Goal: Task Accomplishment & Management: Complete application form

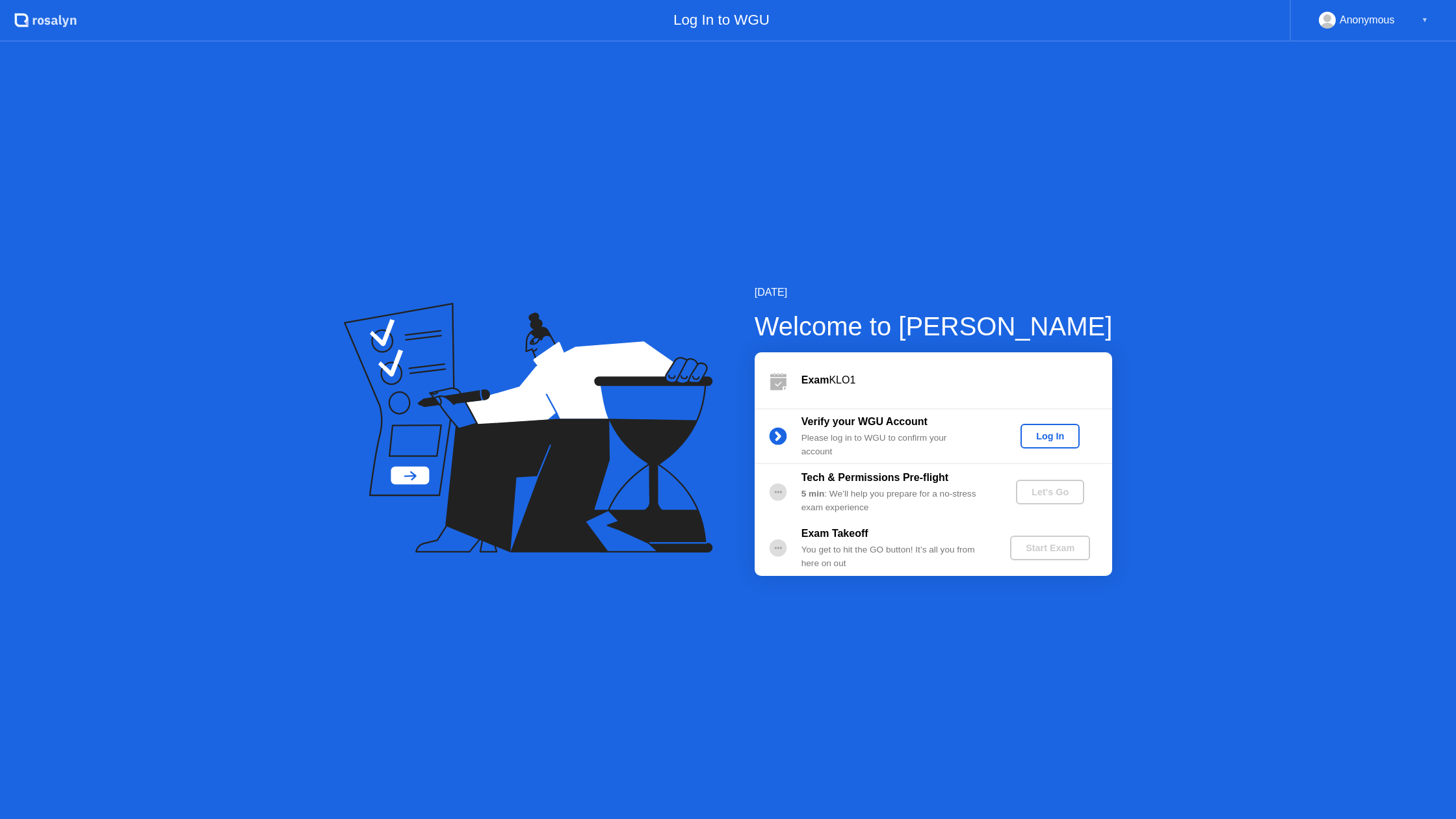
click at [1070, 438] on div "Log In" at bounding box center [1049, 436] width 49 height 11
click at [1070, 494] on div "Let's Go" at bounding box center [1049, 492] width 57 height 11
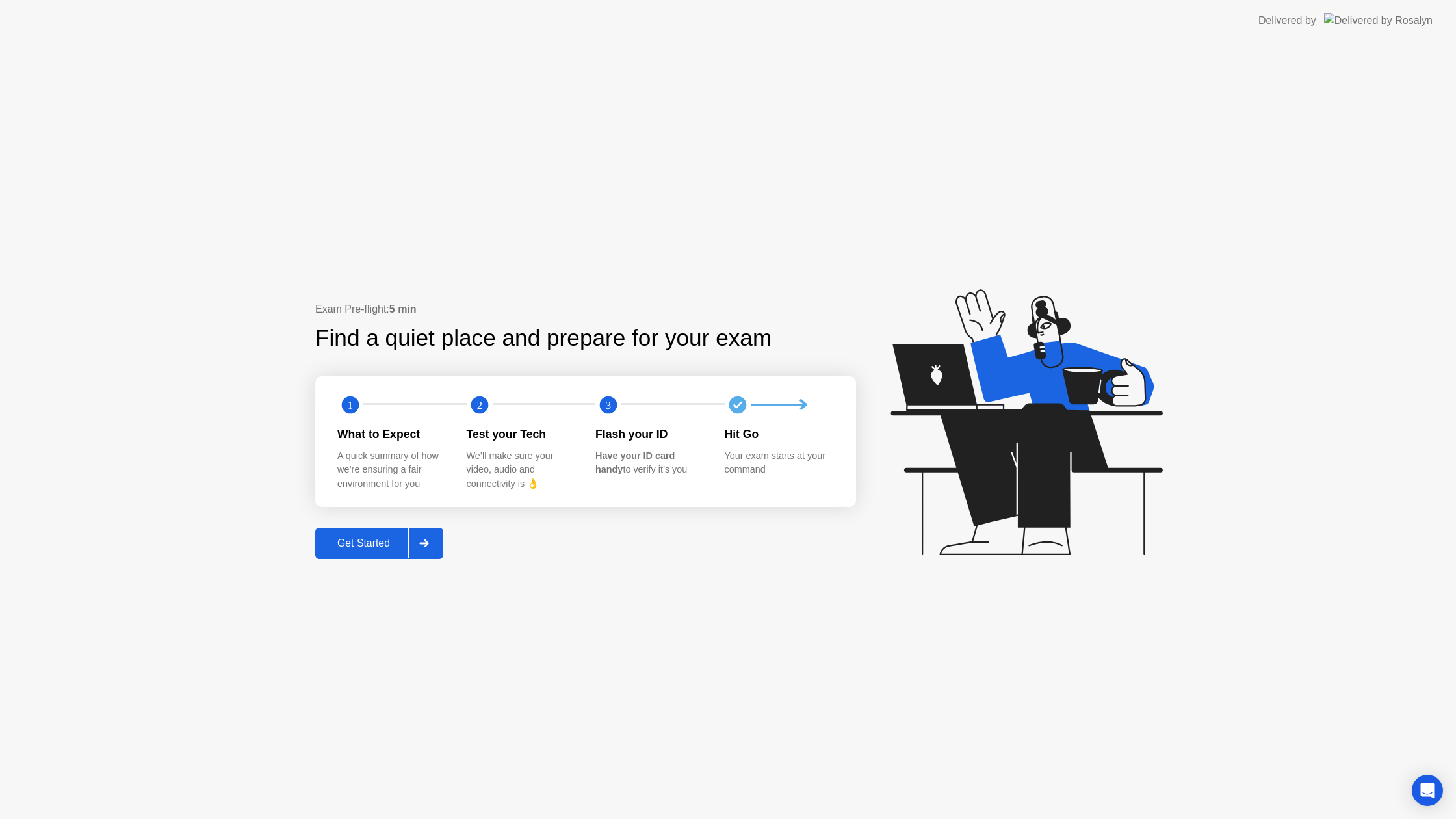
click at [436, 541] on div at bounding box center [423, 543] width 31 height 30
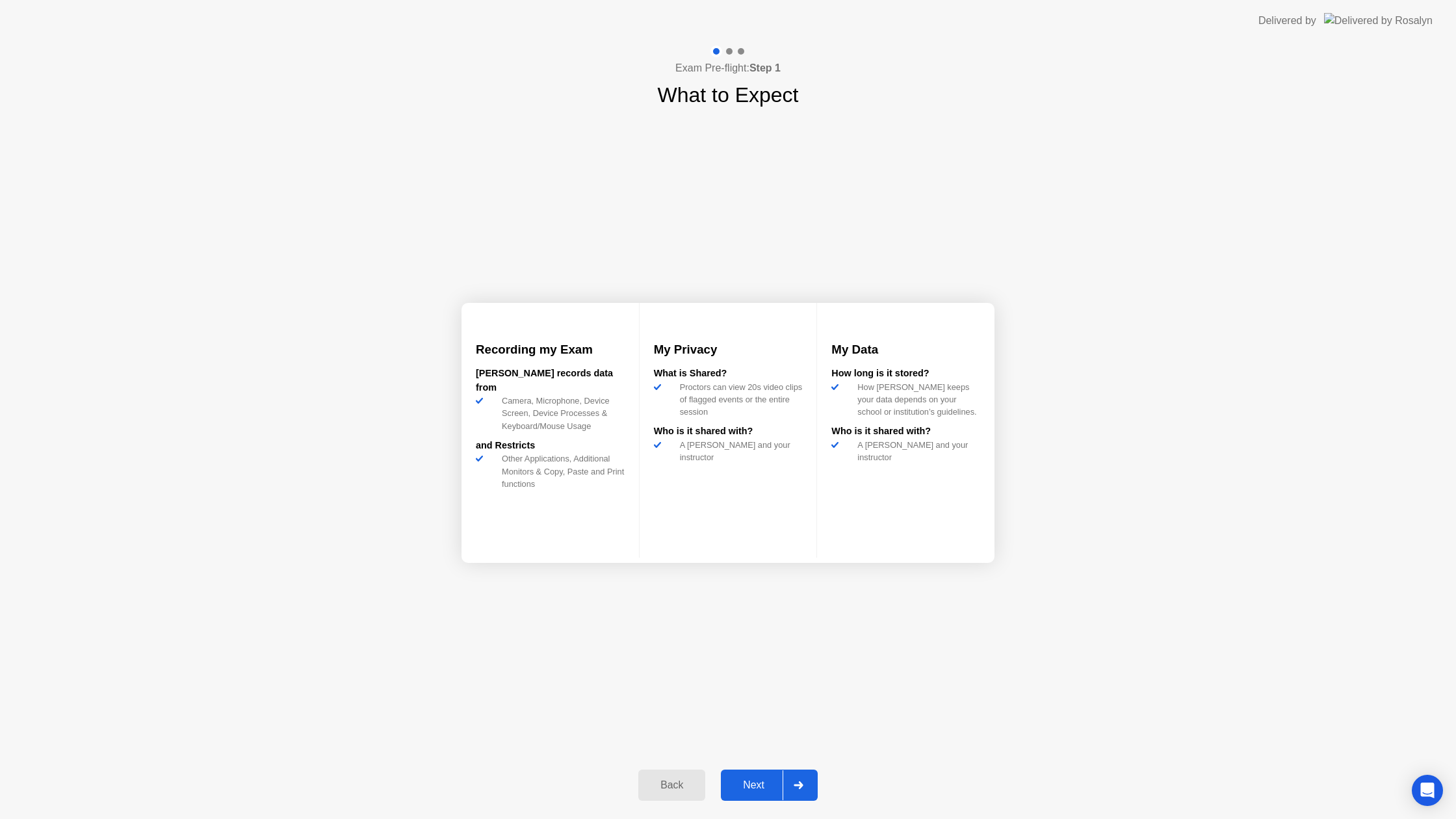
click at [803, 790] on div at bounding box center [798, 785] width 31 height 30
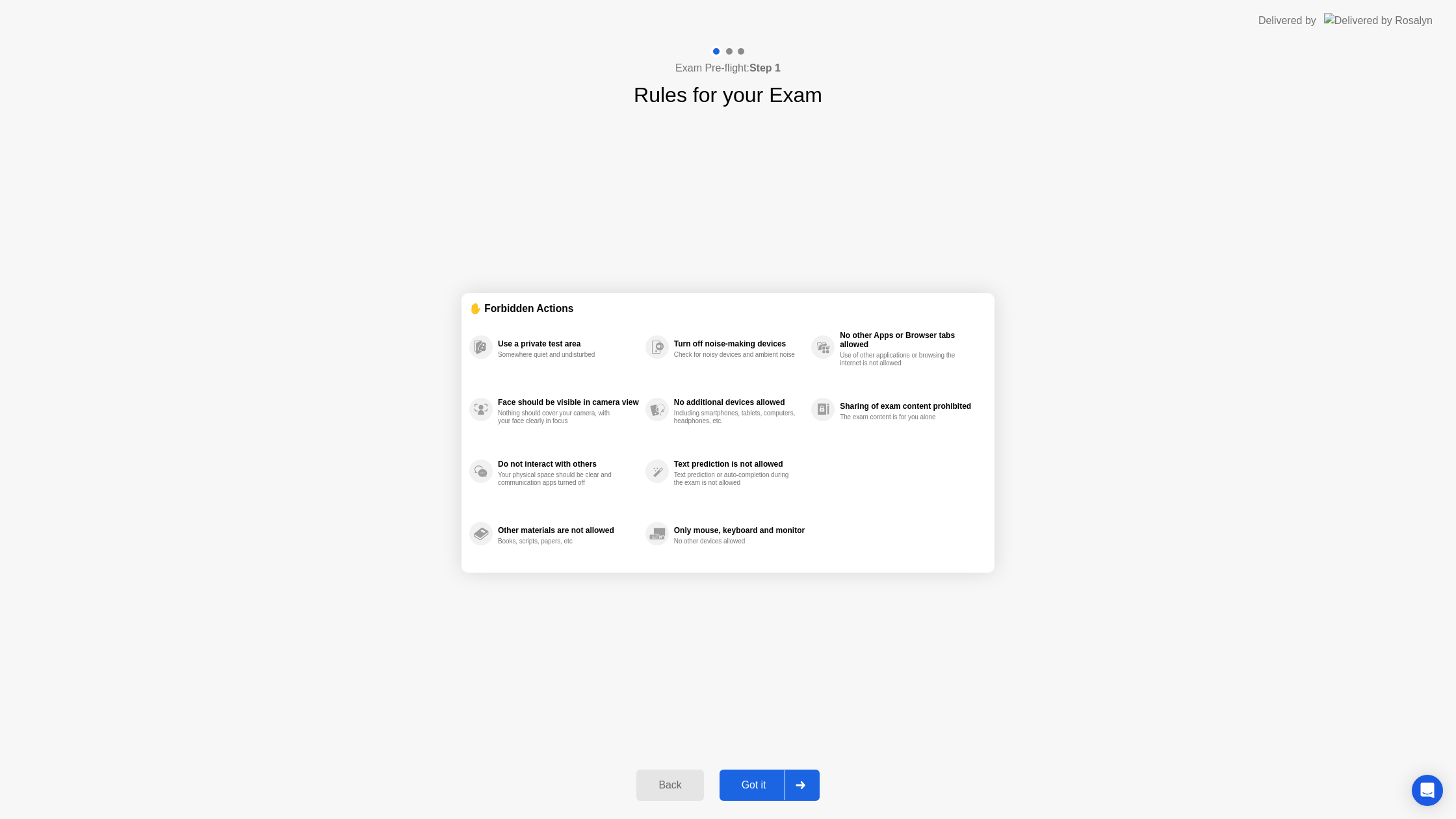
click at [798, 785] on icon at bounding box center [800, 785] width 9 height 8
select select "Available cameras"
select select "Available speakers"
select select "Available microphones"
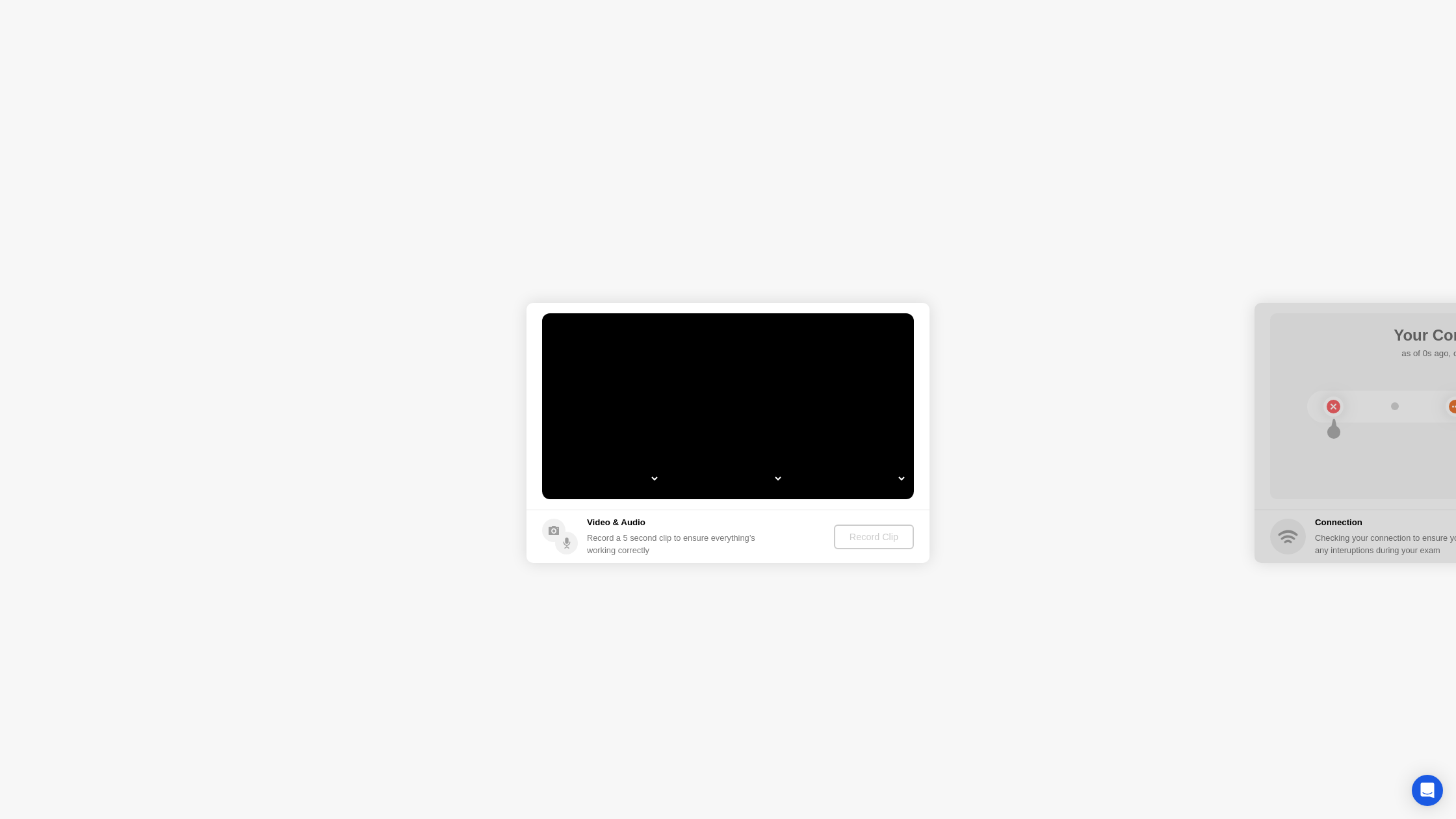
select select "**********"
select select "*******"
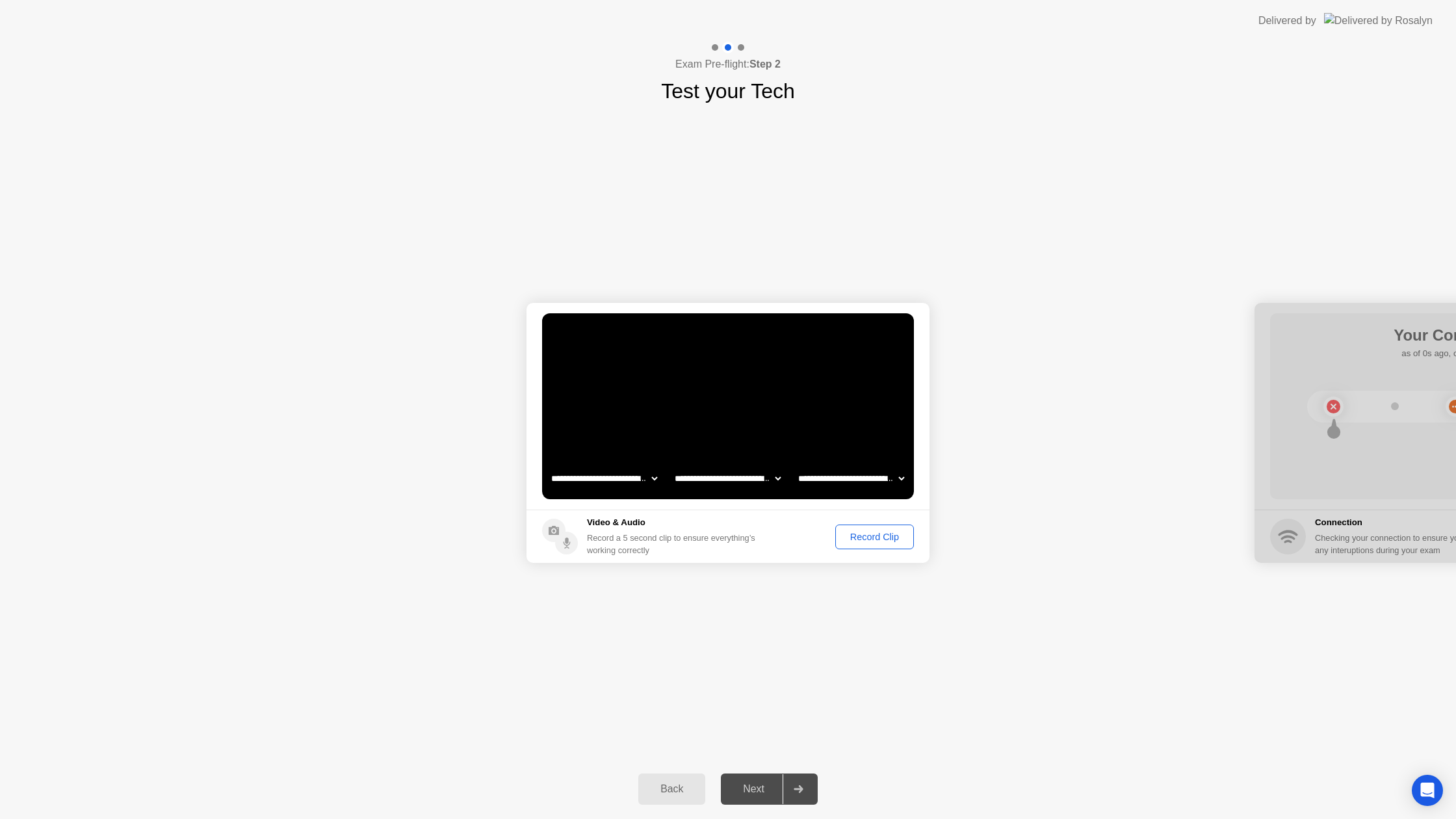
click at [877, 535] on div "Record Clip" at bounding box center [874, 537] width 70 height 11
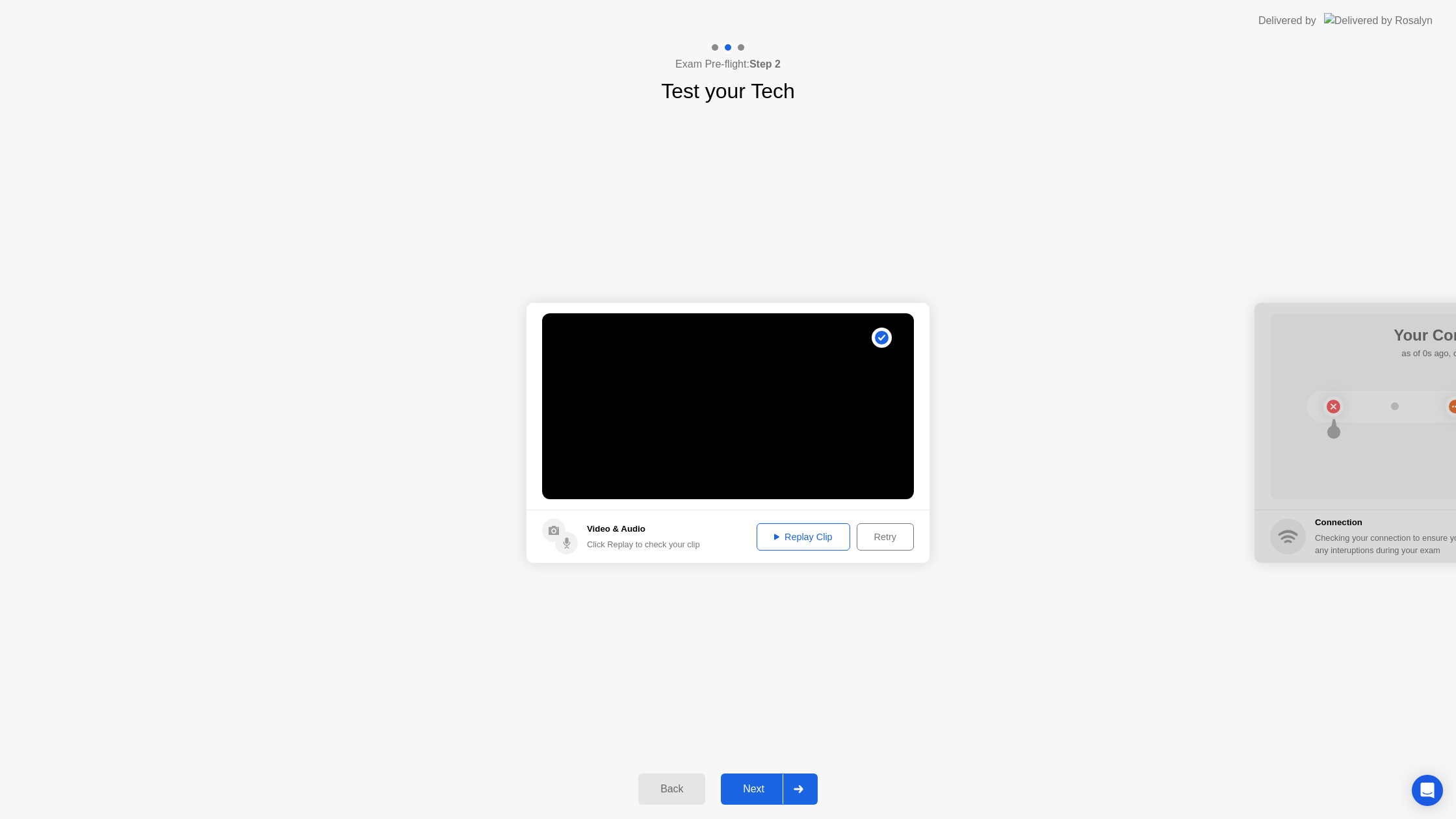
click at [786, 783] on div at bounding box center [798, 789] width 31 height 30
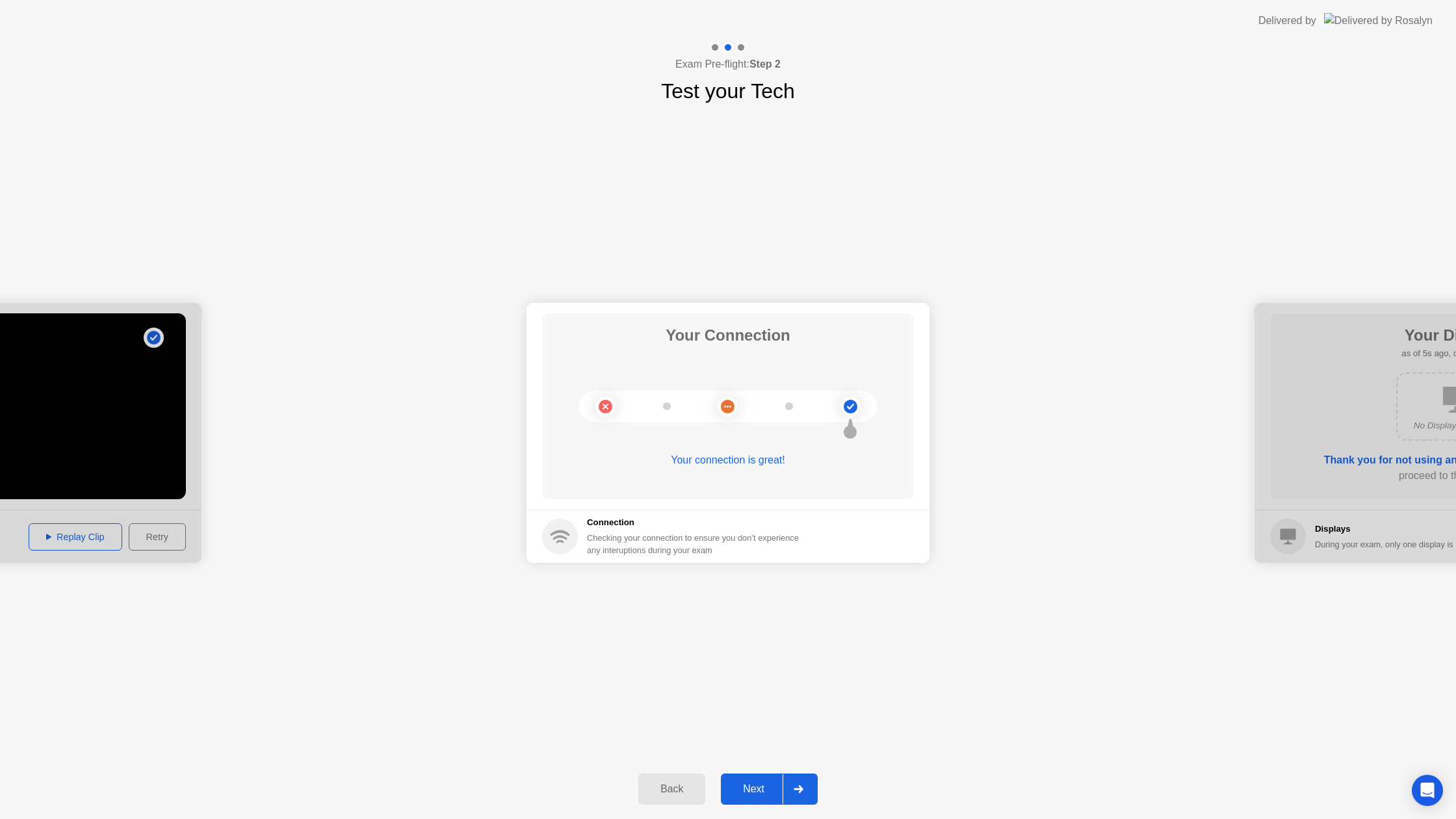
drag, startPoint x: 816, startPoint y: 812, endPoint x: 817, endPoint y: 796, distance: 16.0
click at [816, 812] on div "Back Next" at bounding box center [728, 789] width 1456 height 60
click at [817, 795] on button "Next" at bounding box center [769, 788] width 96 height 31
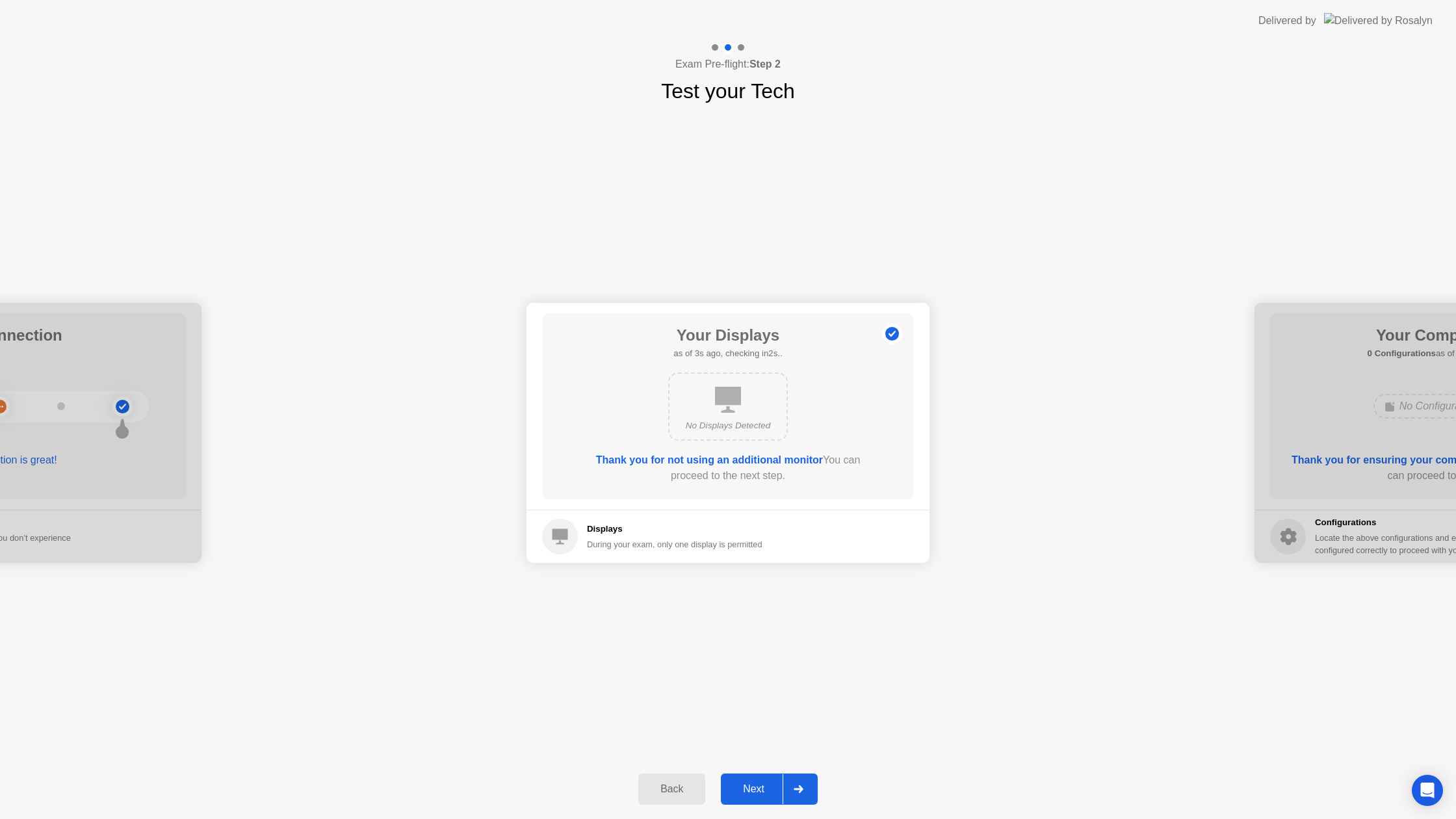
click at [795, 780] on div at bounding box center [798, 789] width 31 height 30
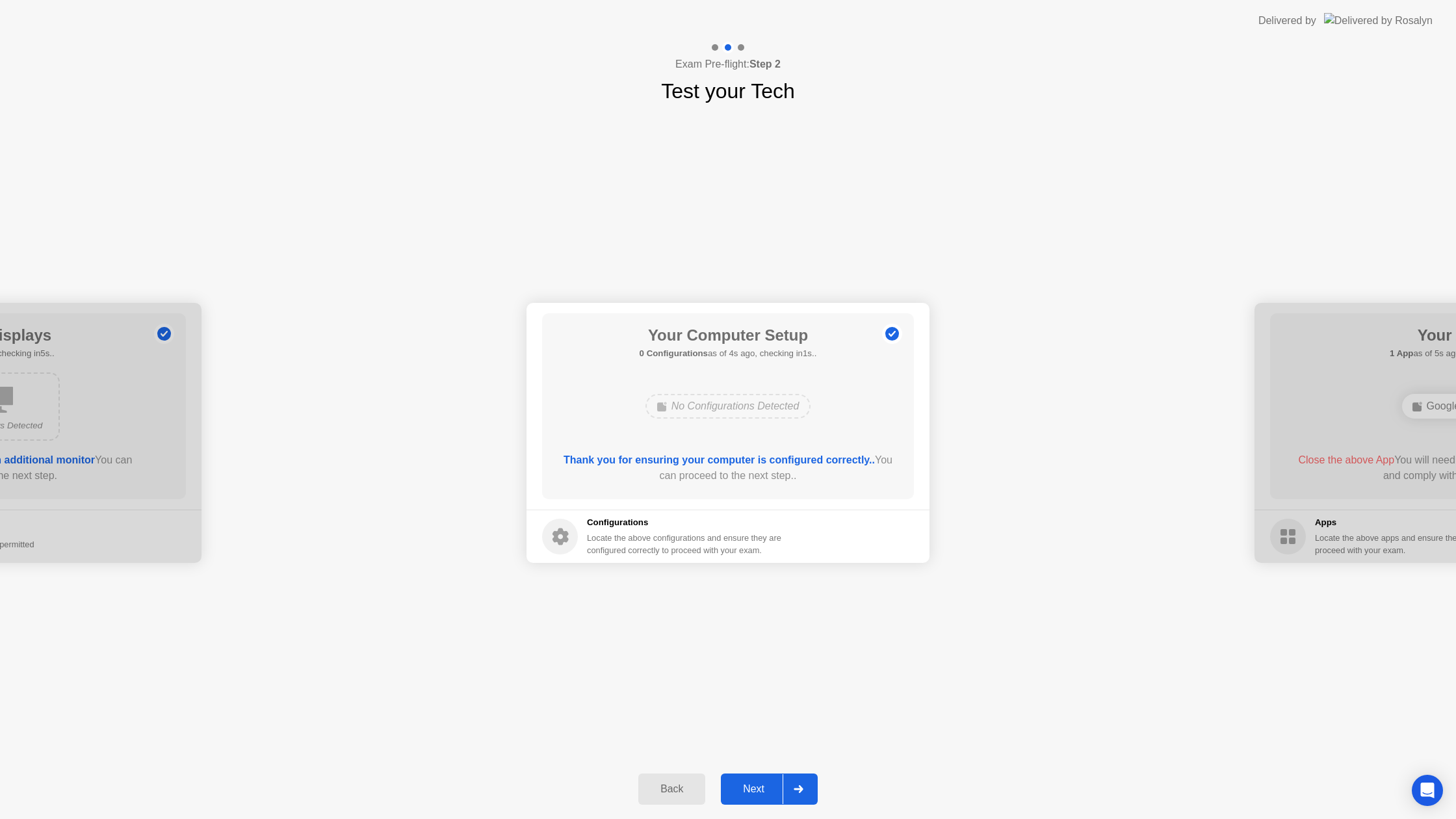
click at [795, 783] on div at bounding box center [798, 789] width 31 height 30
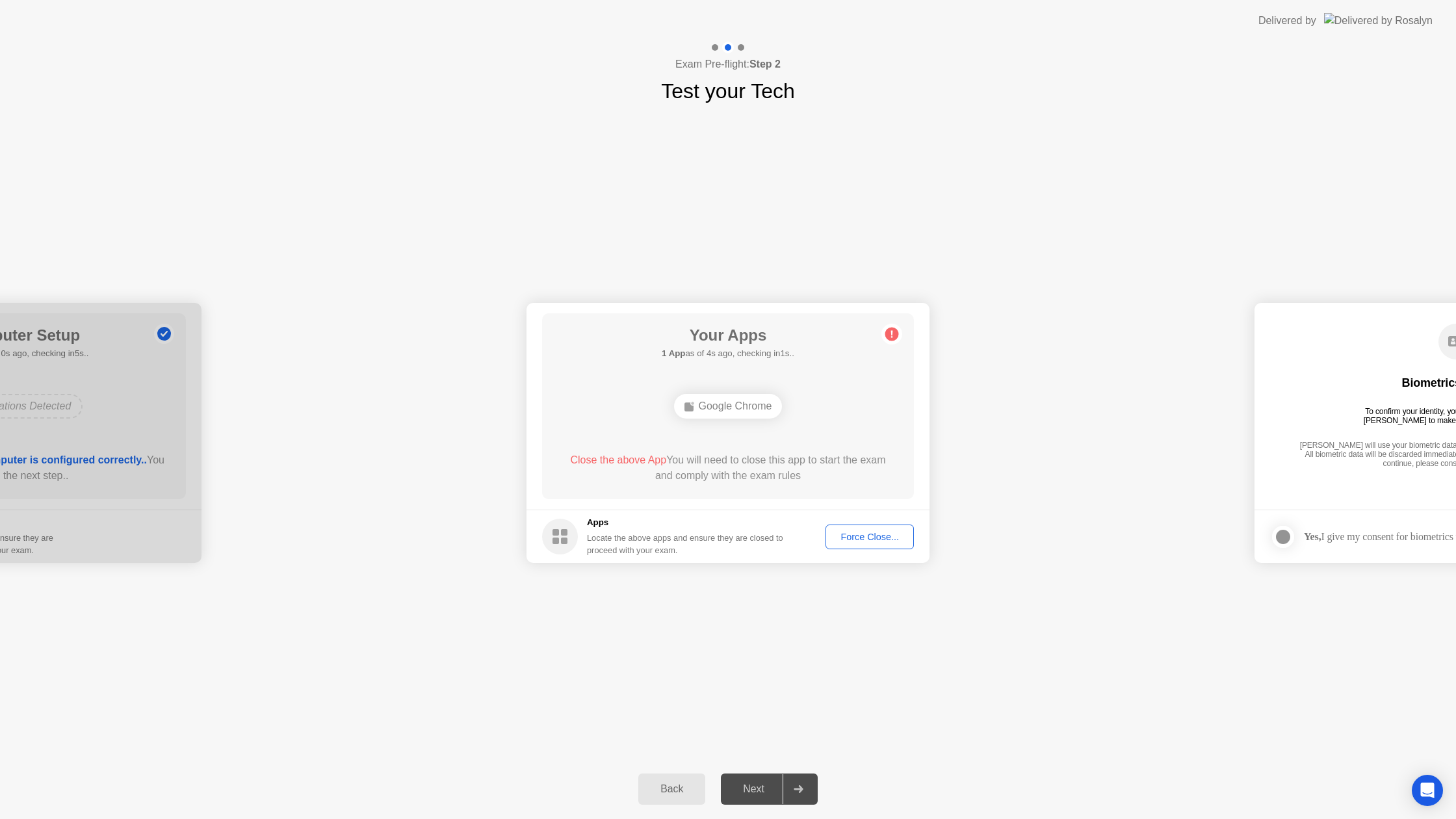
click at [868, 538] on div "Force Close..." at bounding box center [870, 537] width 80 height 11
click at [801, 780] on div at bounding box center [798, 789] width 31 height 30
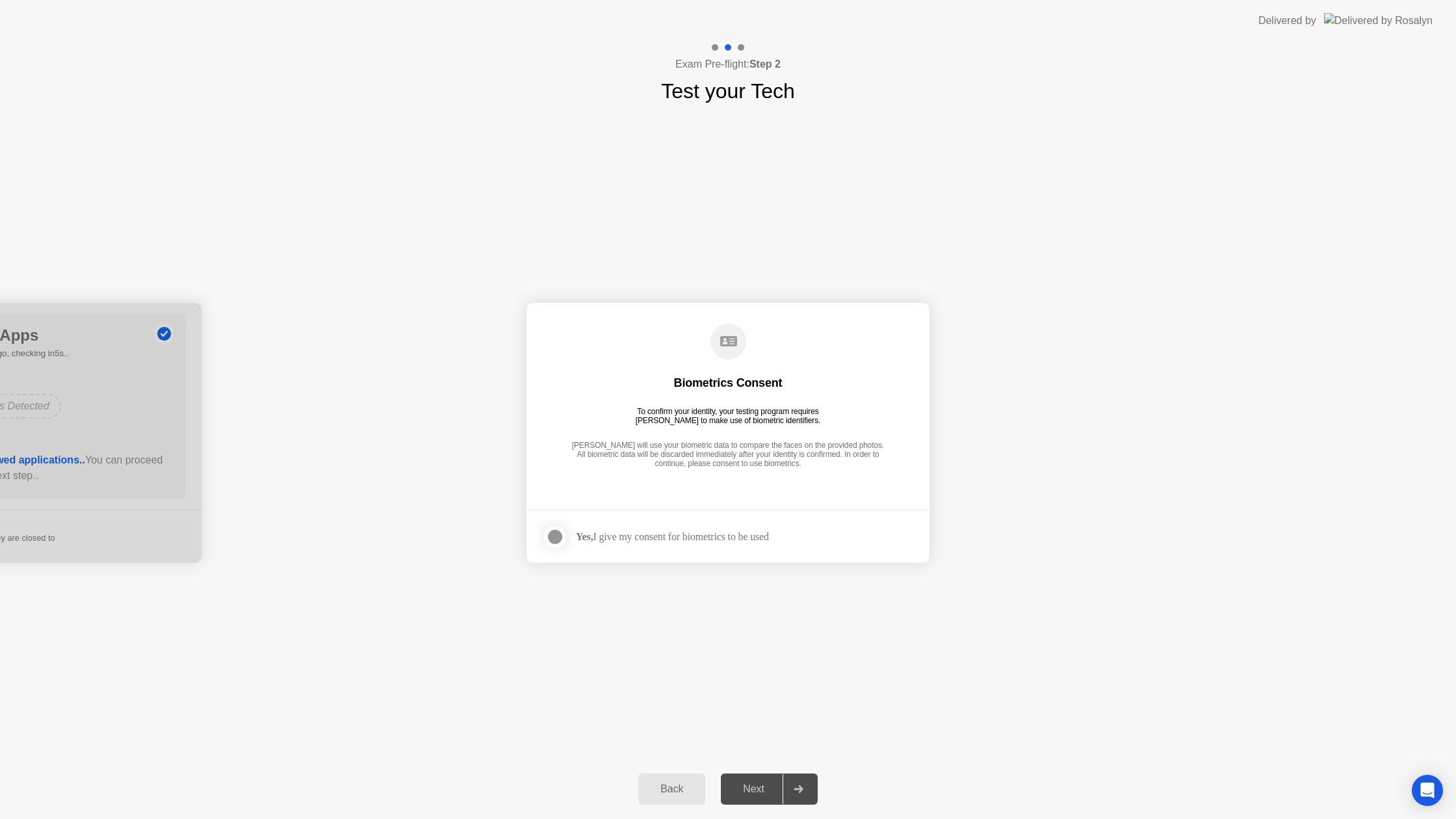
click at [553, 535] on div at bounding box center [556, 537] width 16 height 16
click at [807, 785] on div at bounding box center [798, 789] width 31 height 30
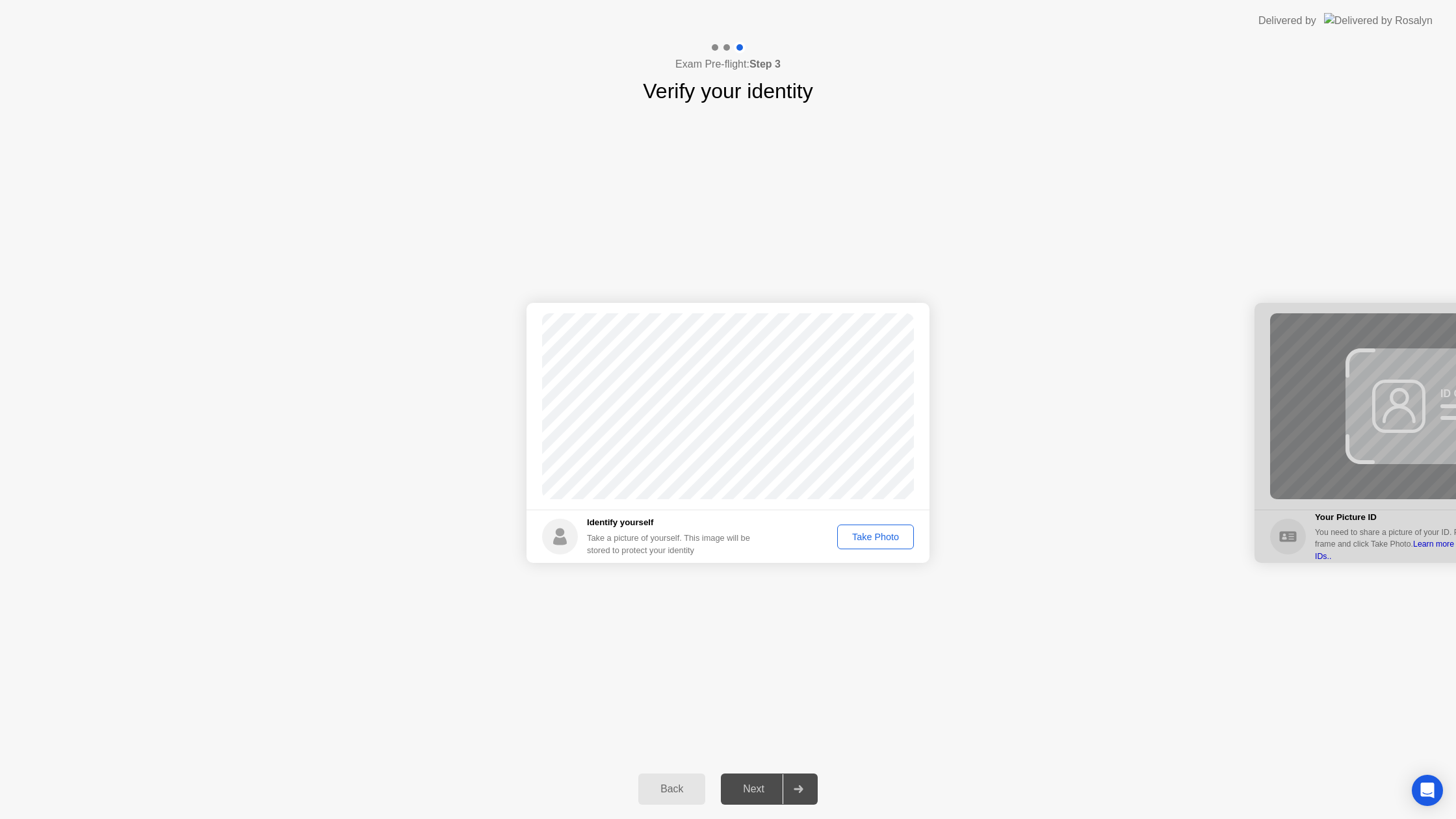
click at [870, 535] on div "Take Photo" at bounding box center [876, 537] width 67 height 11
click at [795, 783] on div at bounding box center [798, 789] width 31 height 30
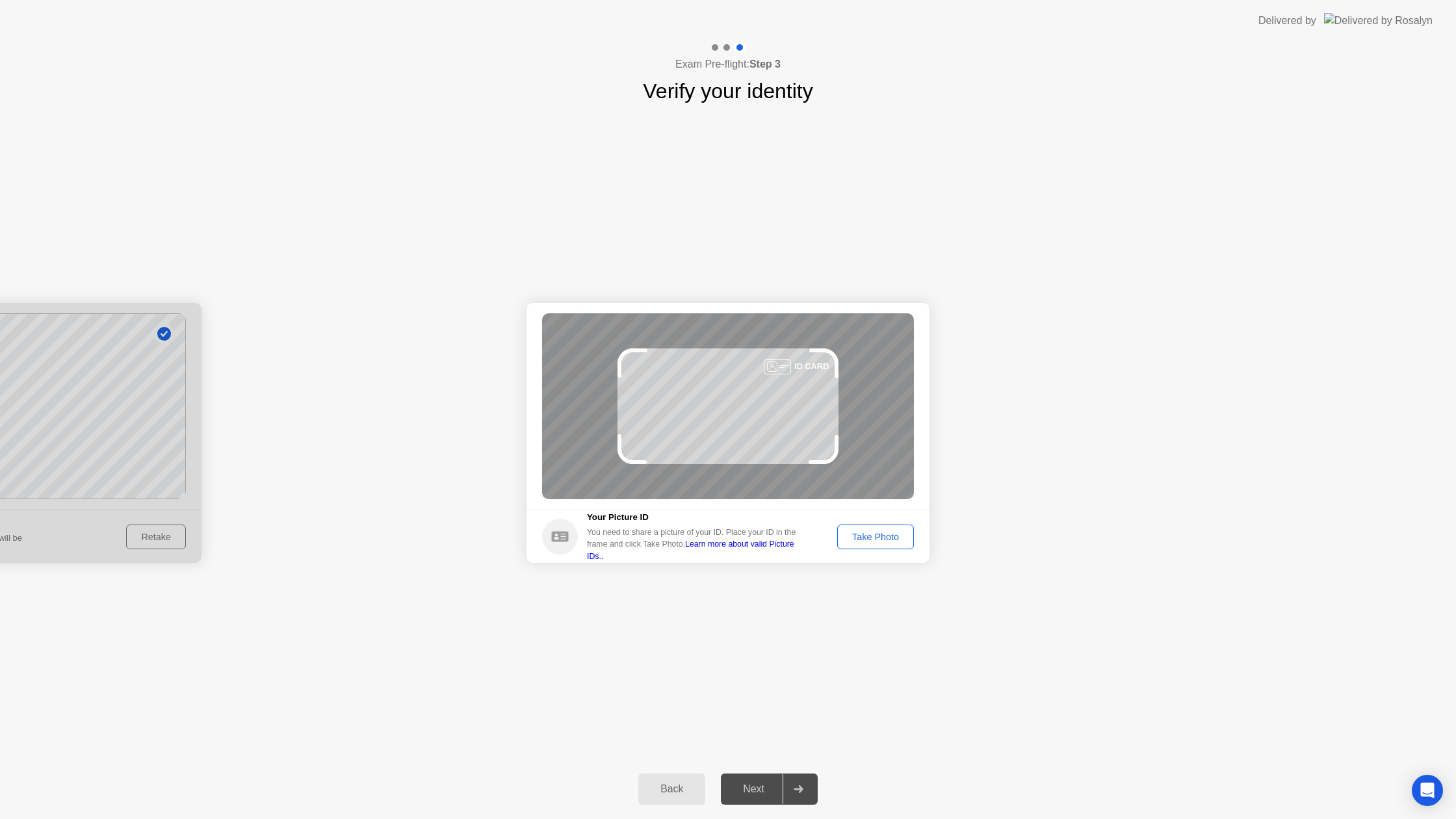
click at [886, 540] on div "Take Photo" at bounding box center [876, 537] width 67 height 11
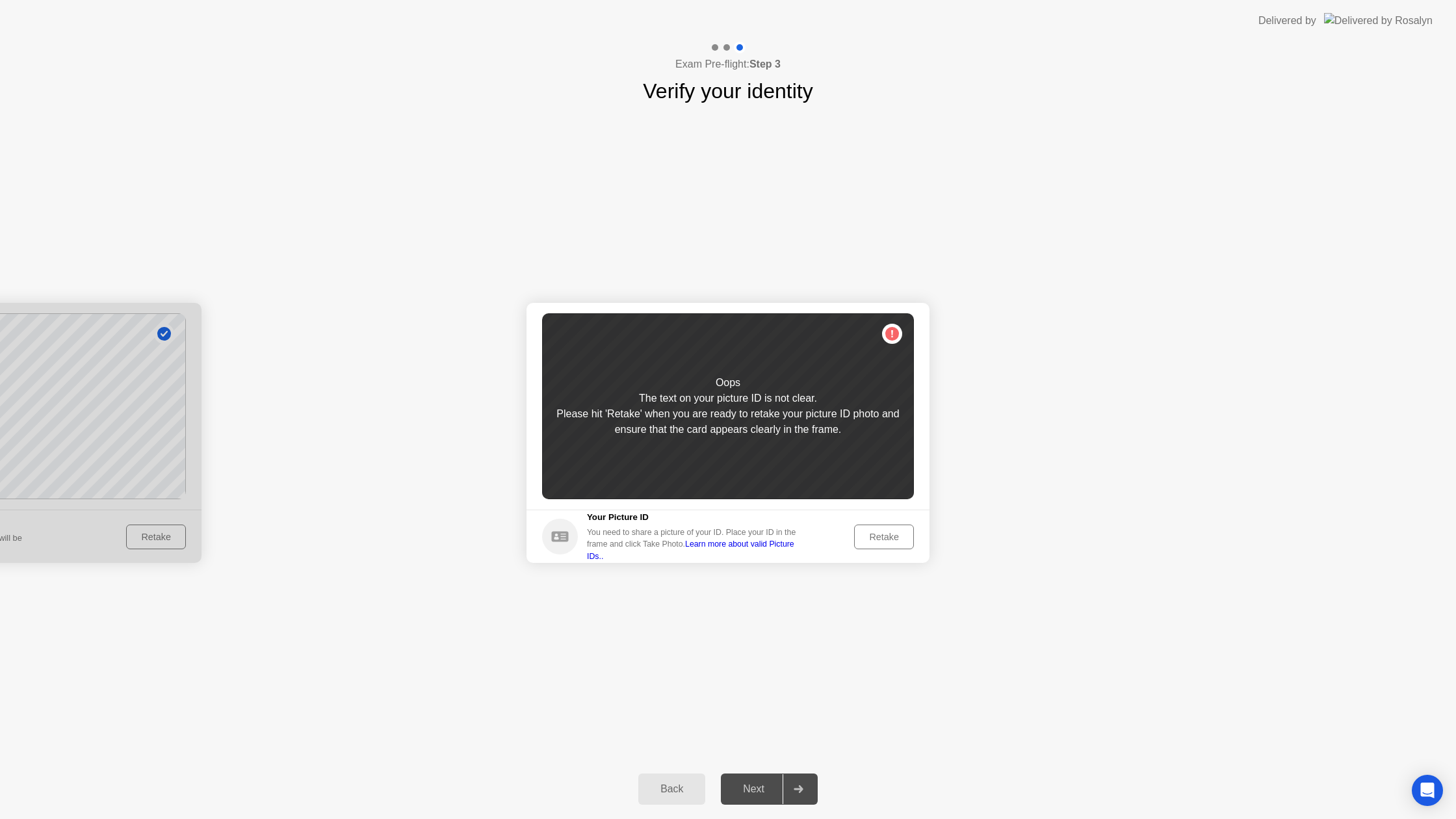
click at [886, 535] on div "Retake" at bounding box center [884, 537] width 50 height 11
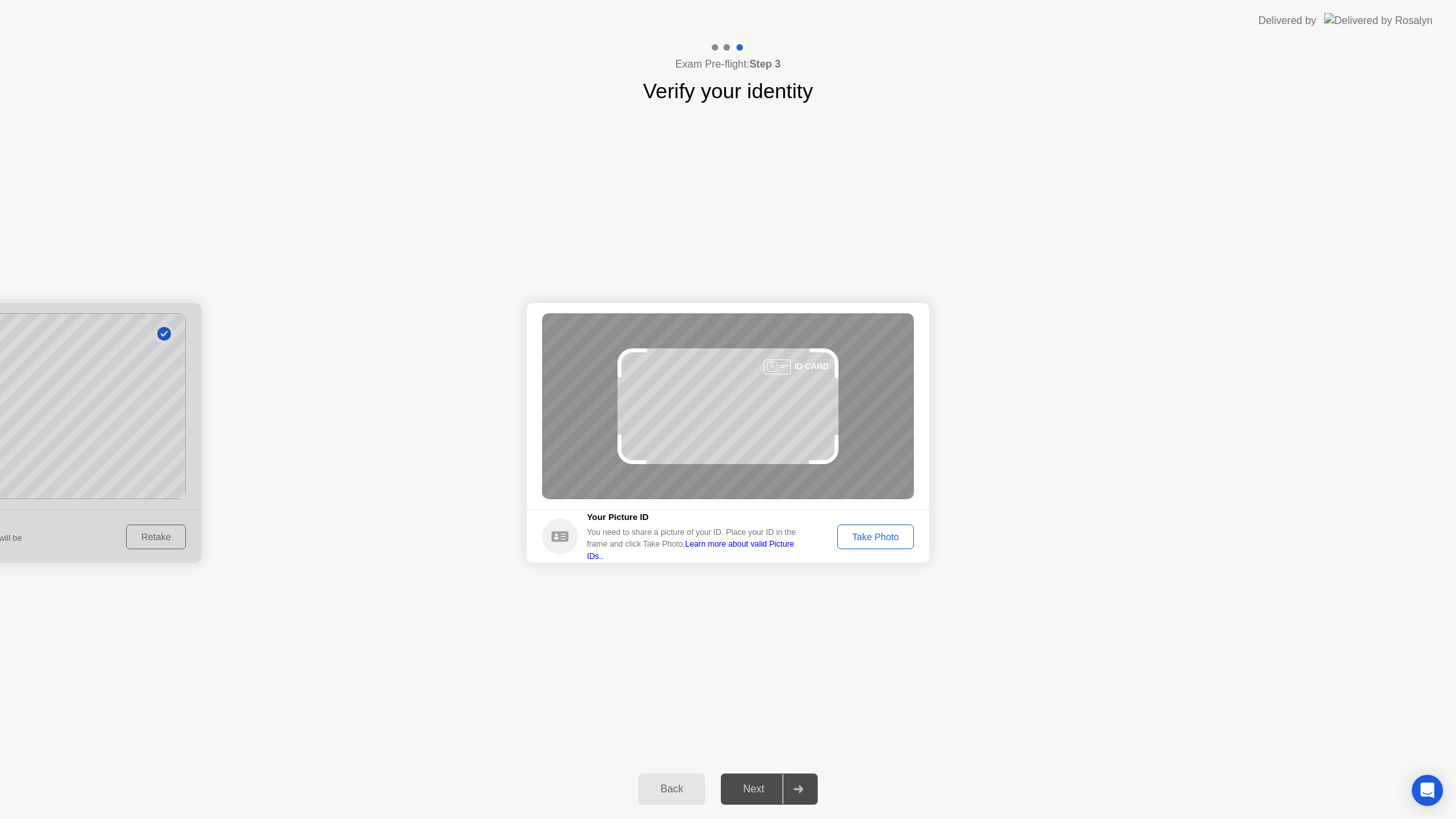
click at [881, 536] on div "Take Photo" at bounding box center [876, 537] width 67 height 11
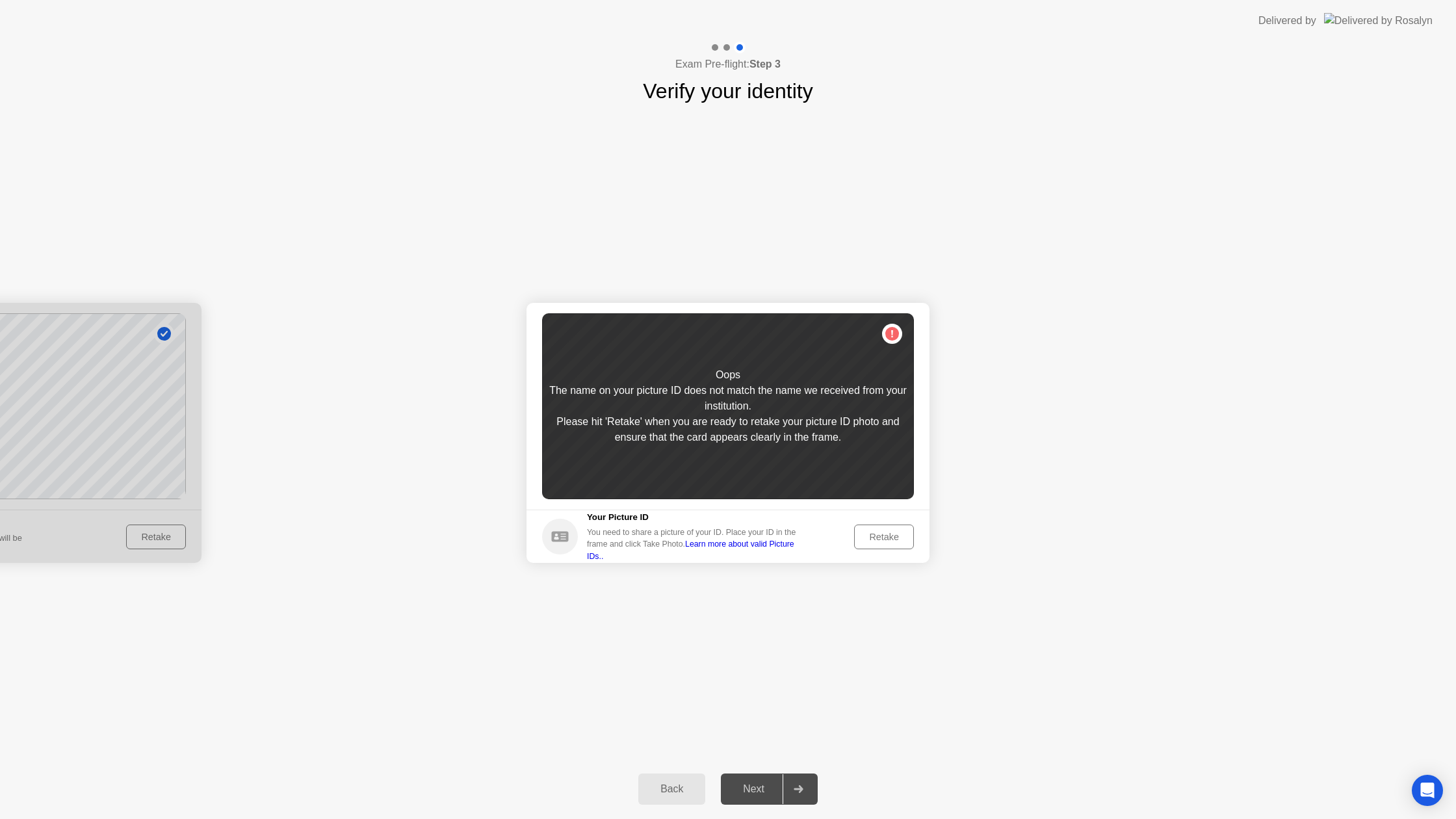
click at [793, 790] on div at bounding box center [798, 789] width 31 height 30
click at [900, 540] on div "Retake" at bounding box center [884, 537] width 50 height 11
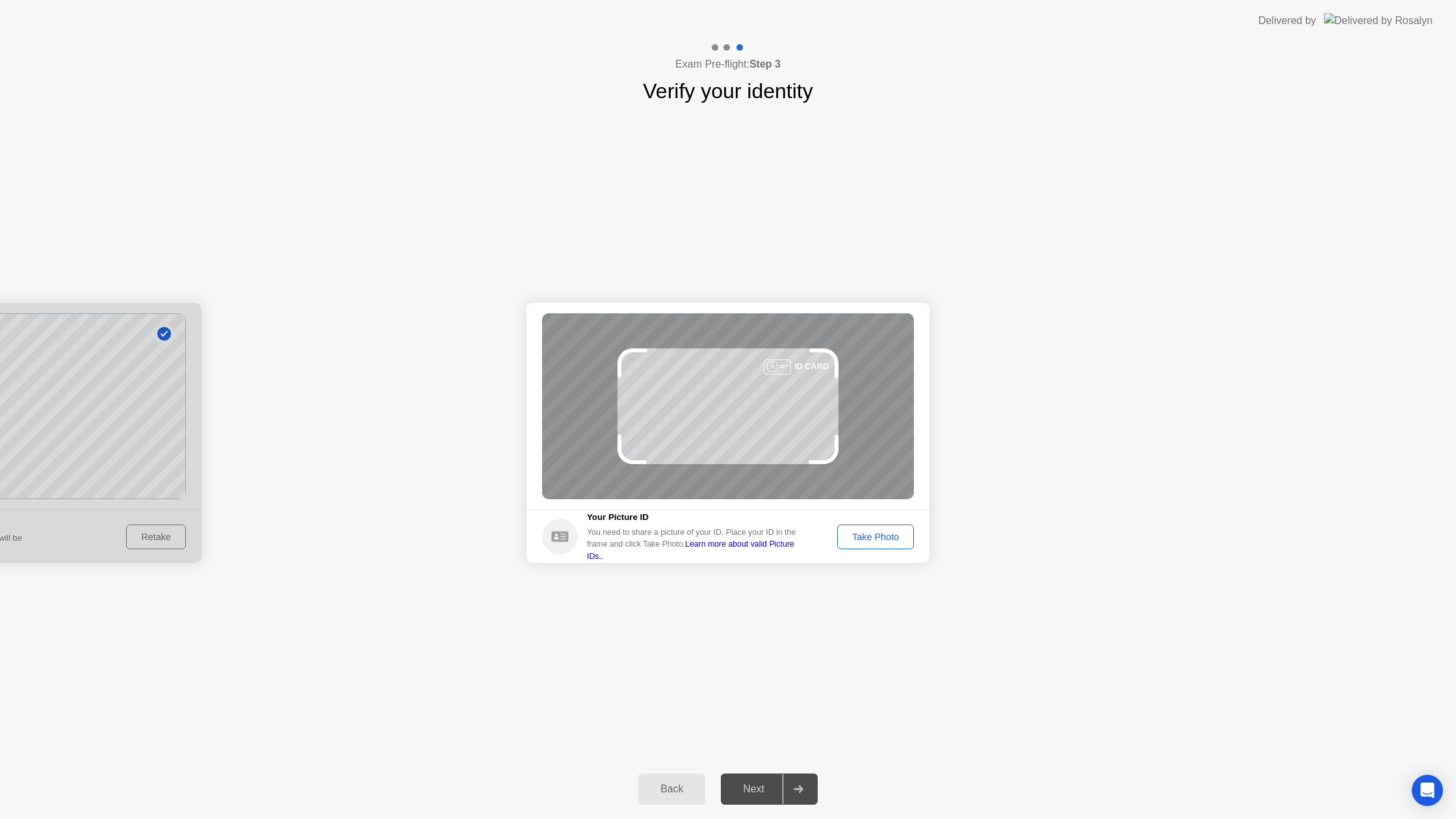
click at [891, 541] on div "Take Photo" at bounding box center [876, 537] width 67 height 11
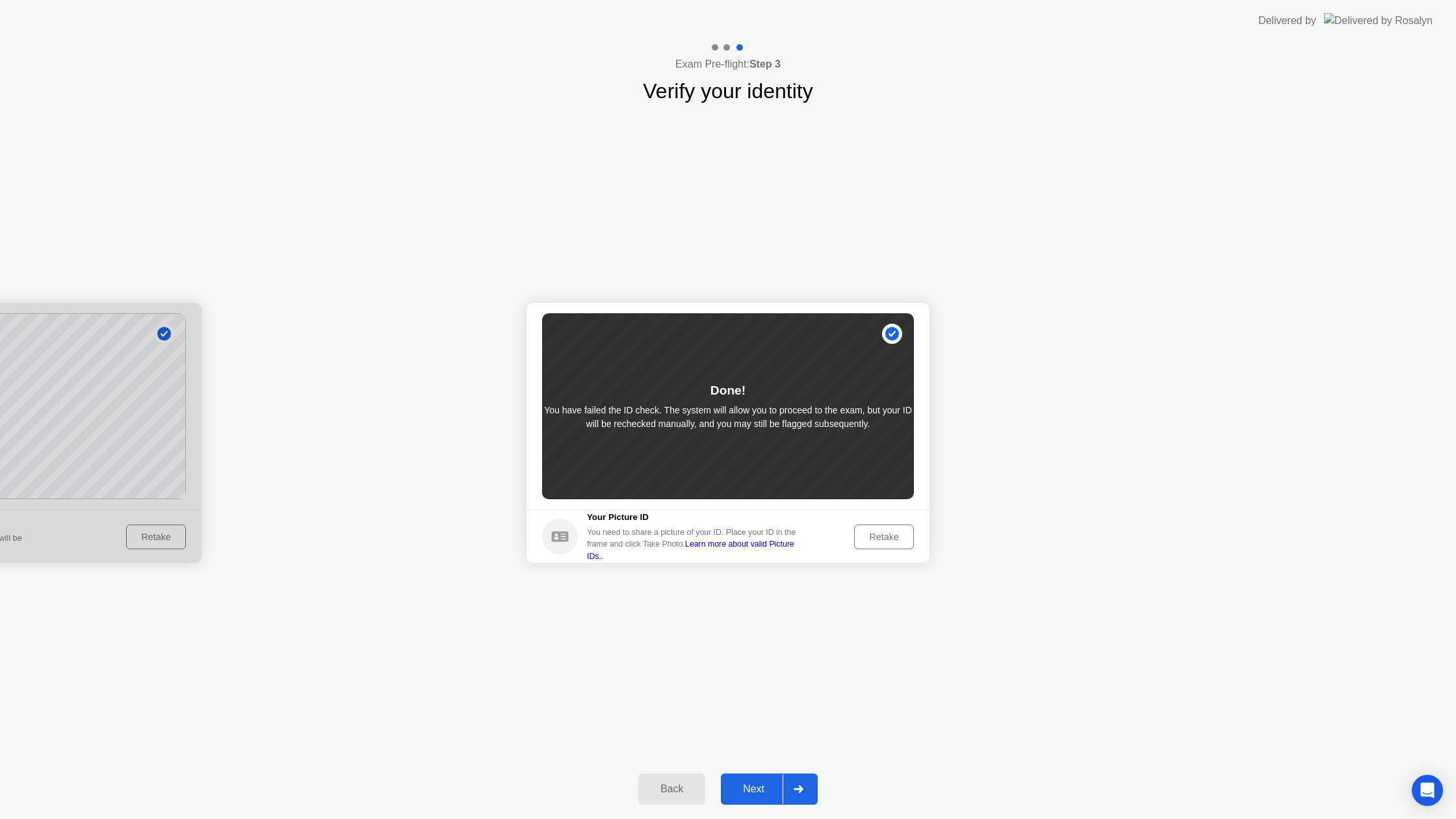
click at [814, 787] on div at bounding box center [798, 789] width 31 height 30
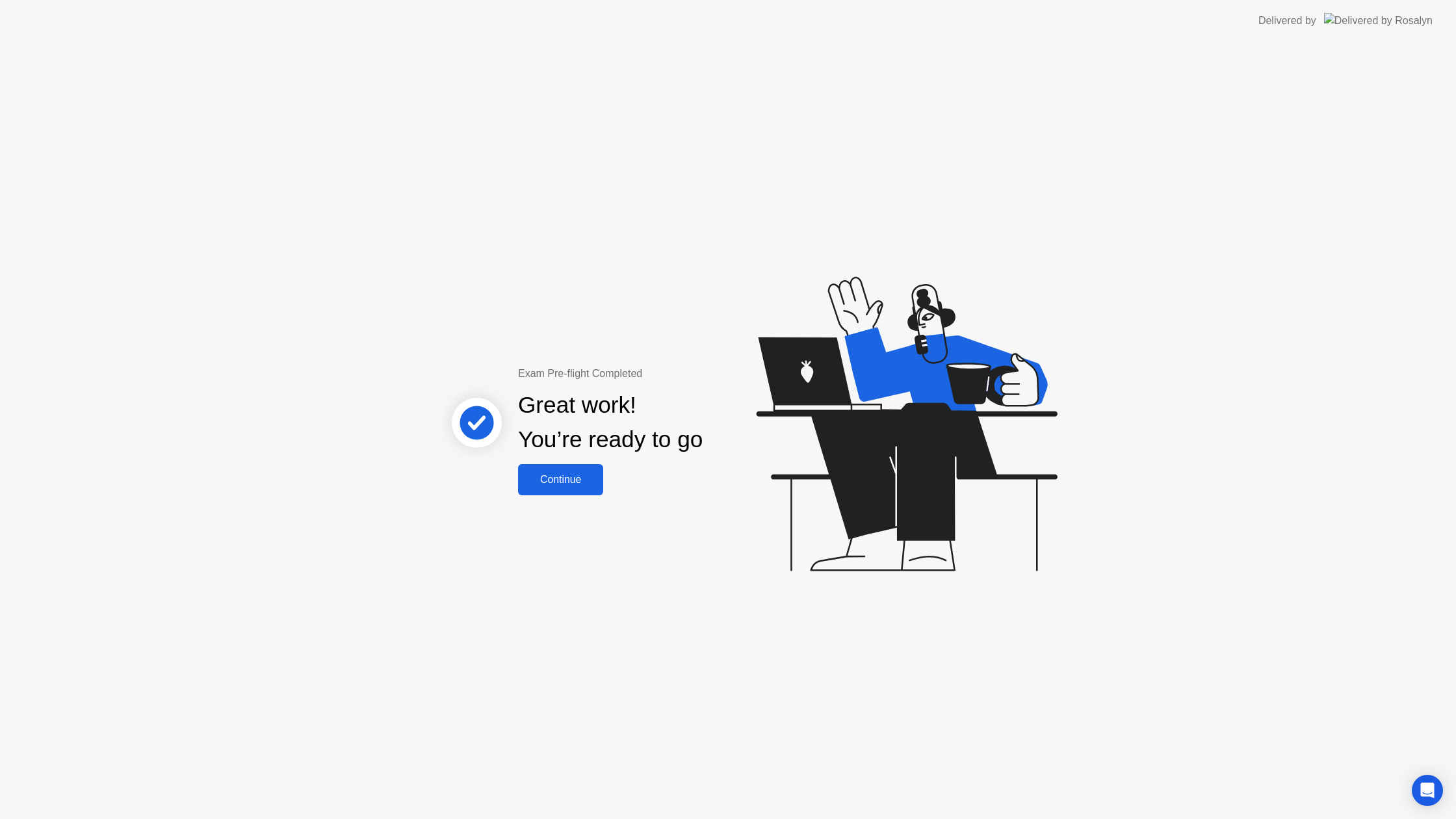
click at [591, 490] on button "Continue" at bounding box center [561, 479] width 85 height 31
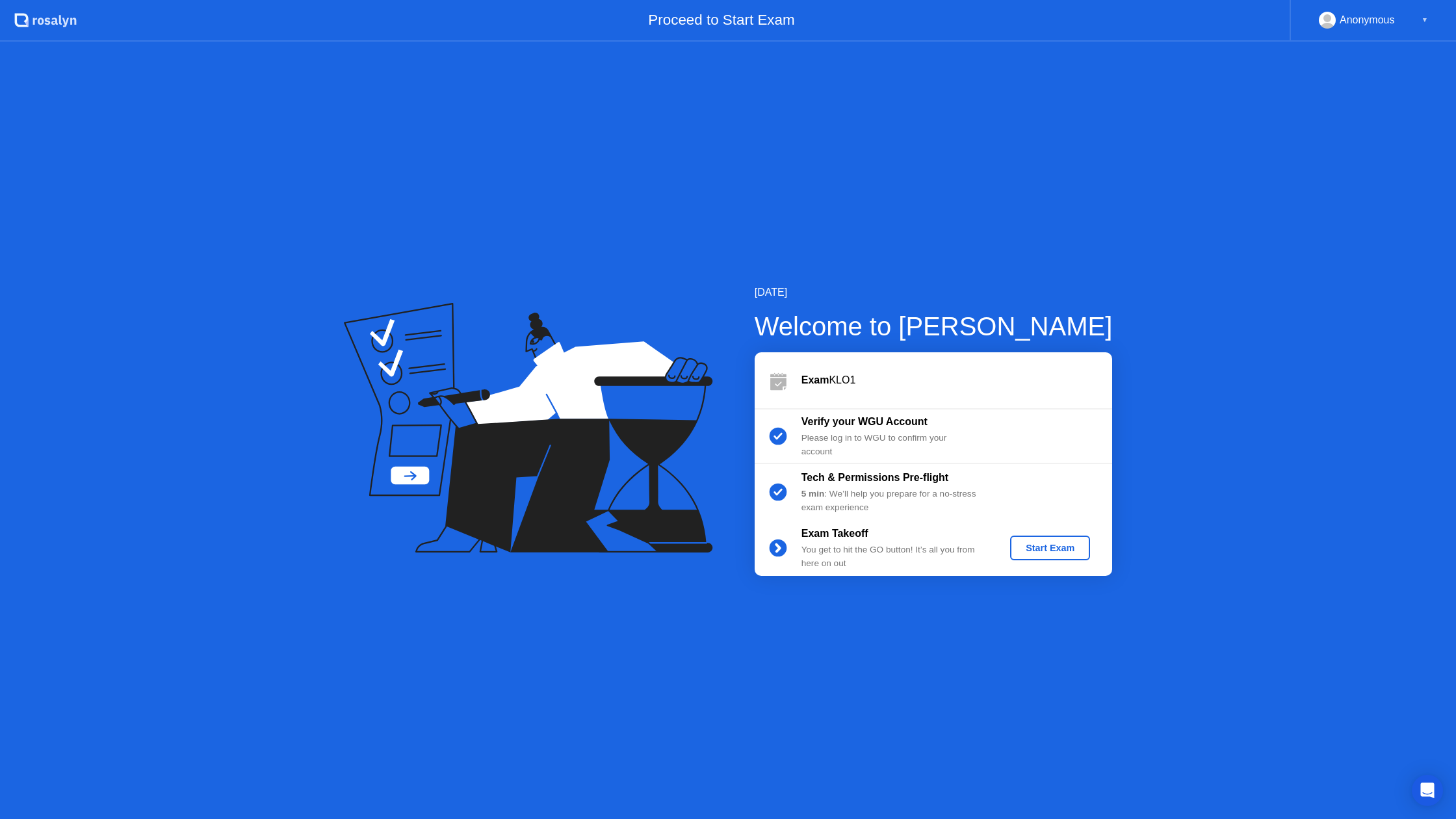
click at [1076, 545] on div "Start Exam" at bounding box center [1050, 548] width 70 height 11
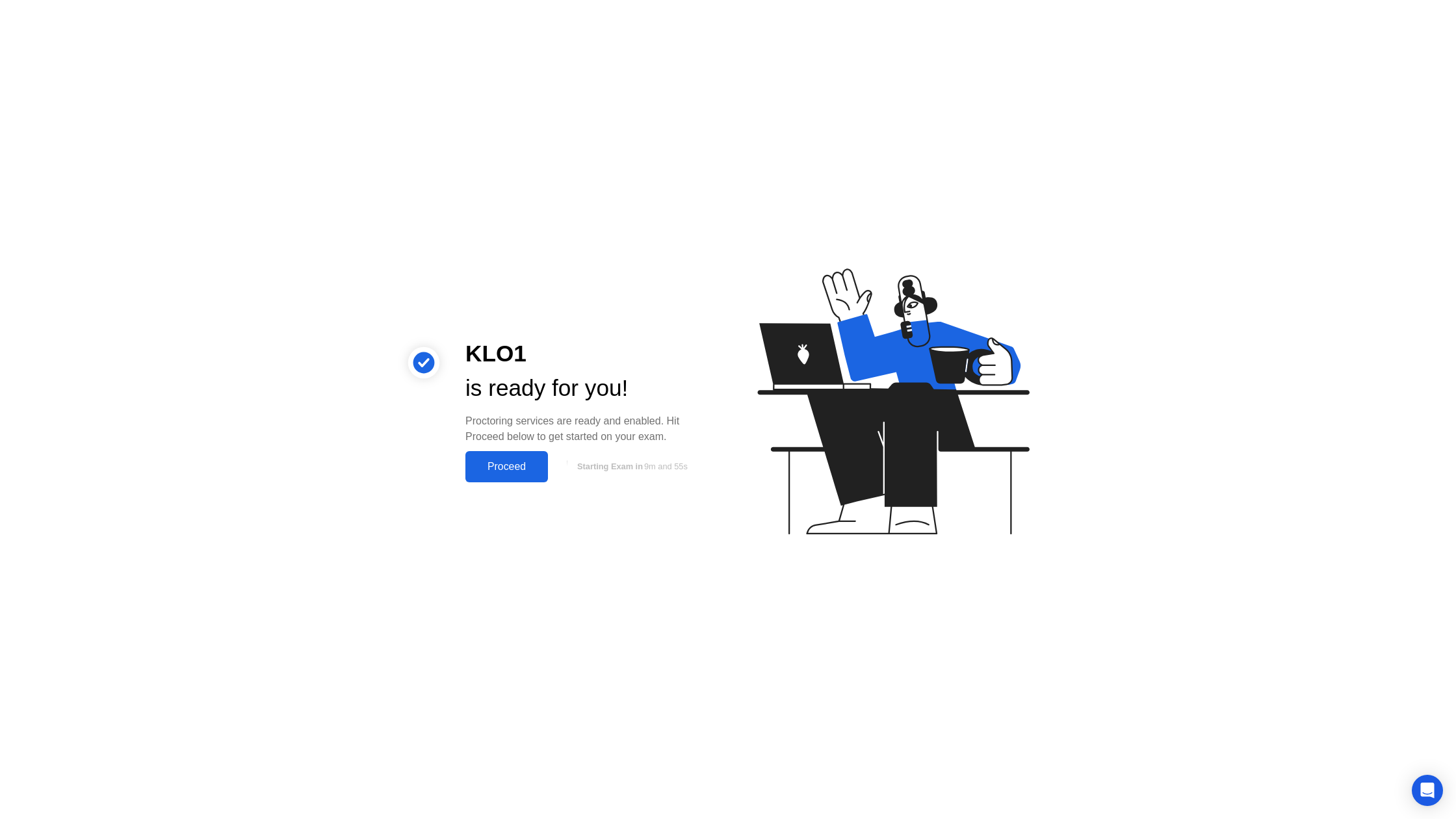
click at [493, 464] on div "Proceed" at bounding box center [507, 466] width 74 height 11
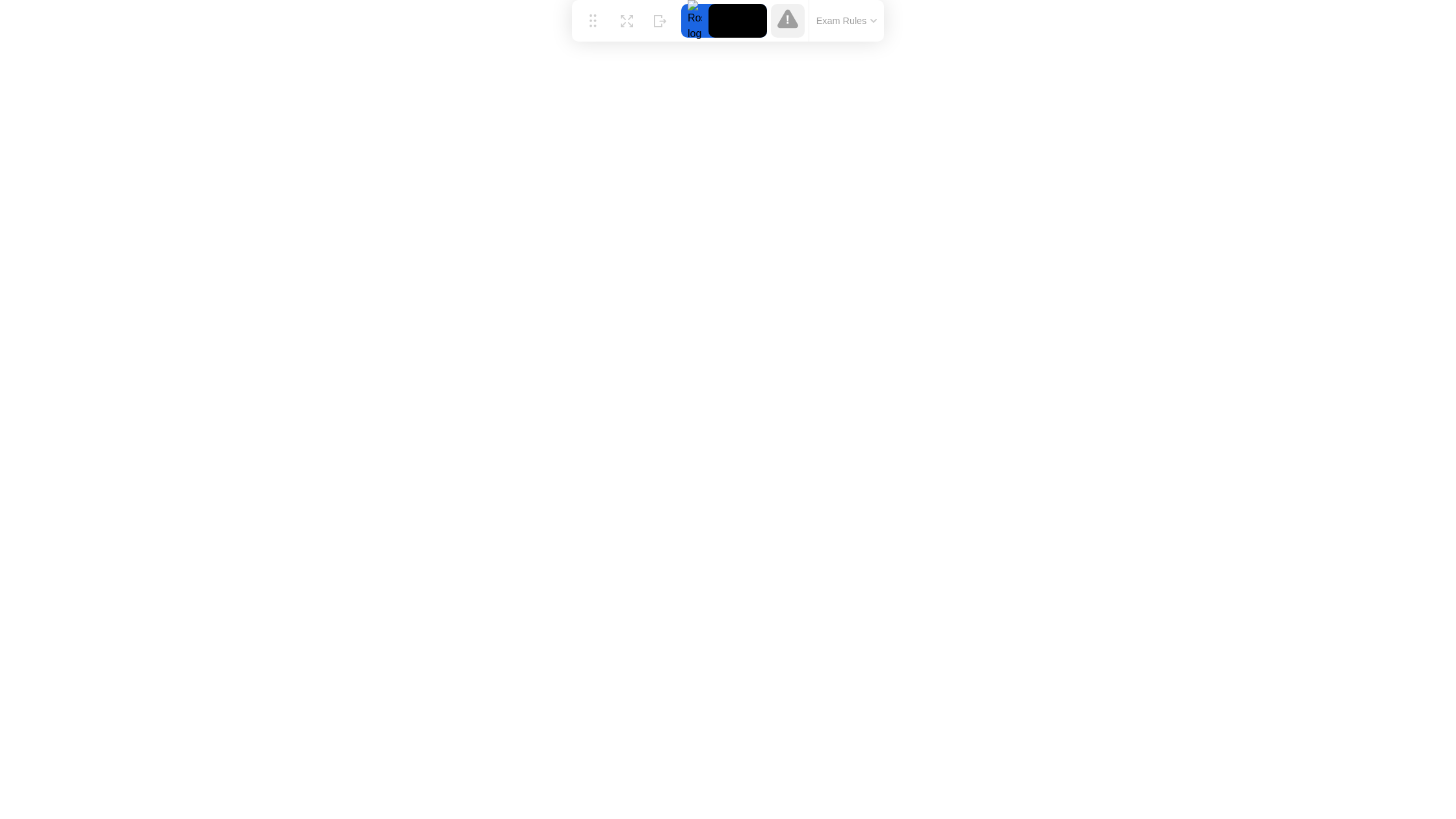
click at [788, 27] on icon at bounding box center [788, 18] width 21 height 19
click at [859, 26] on button "Exam Rules" at bounding box center [847, 20] width 69 height 11
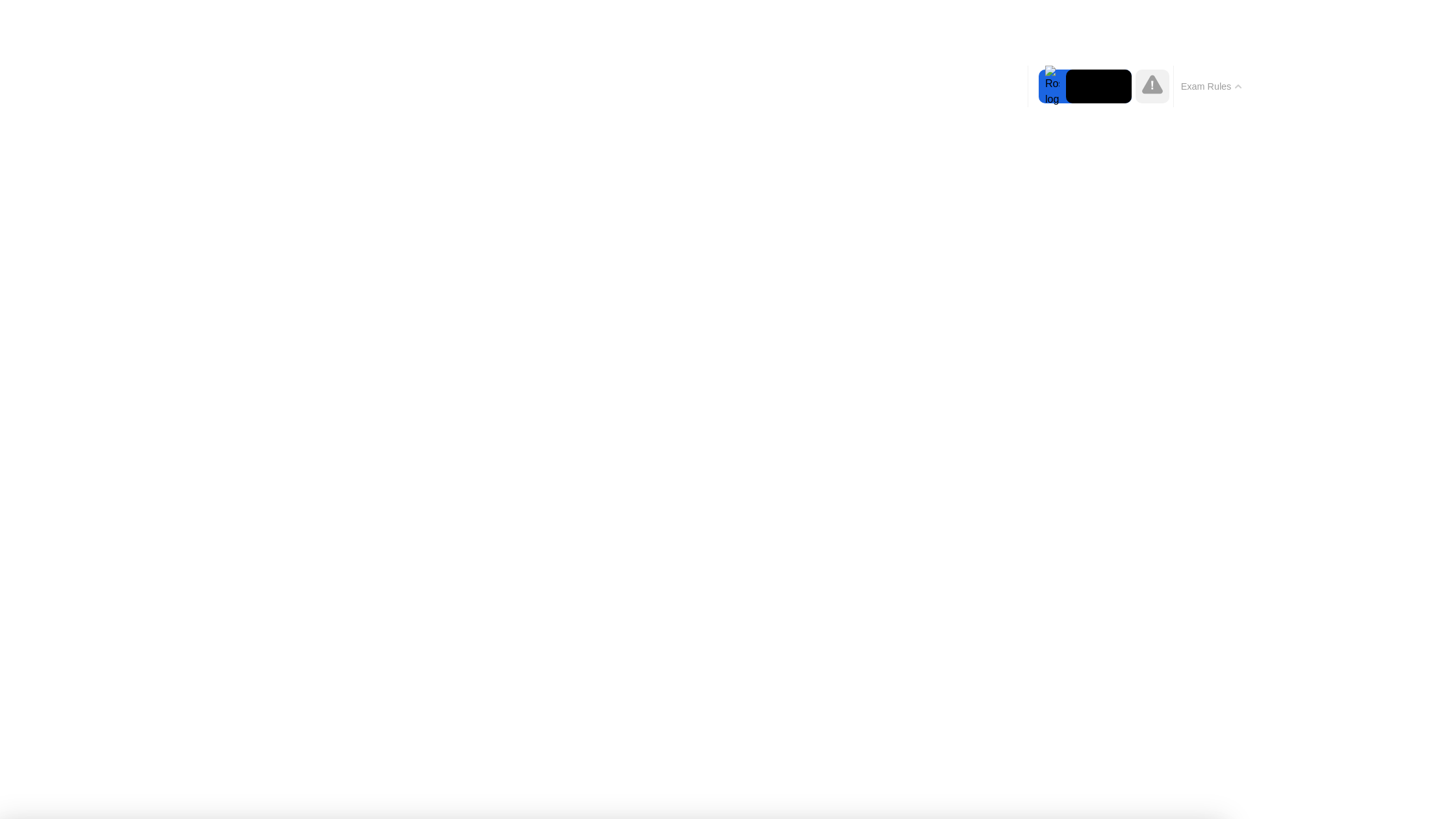
click at [1215, 89] on button "Exam Rules" at bounding box center [1212, 86] width 69 height 11
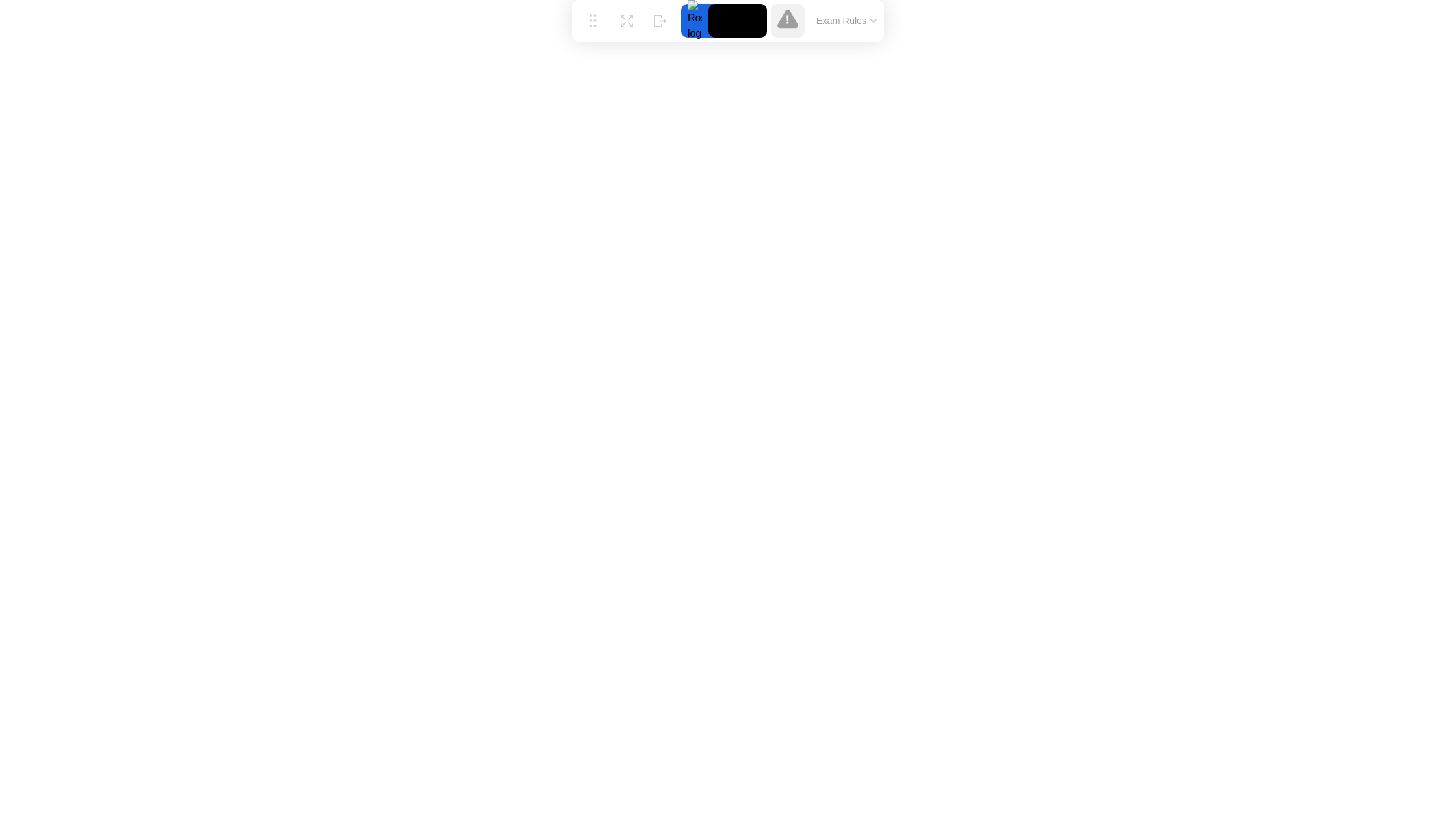
click at [736, 27] on video at bounding box center [738, 20] width 58 height 34
click at [1326, 781] on div "End Proctoring Session" at bounding box center [1349, 782] width 143 height 11
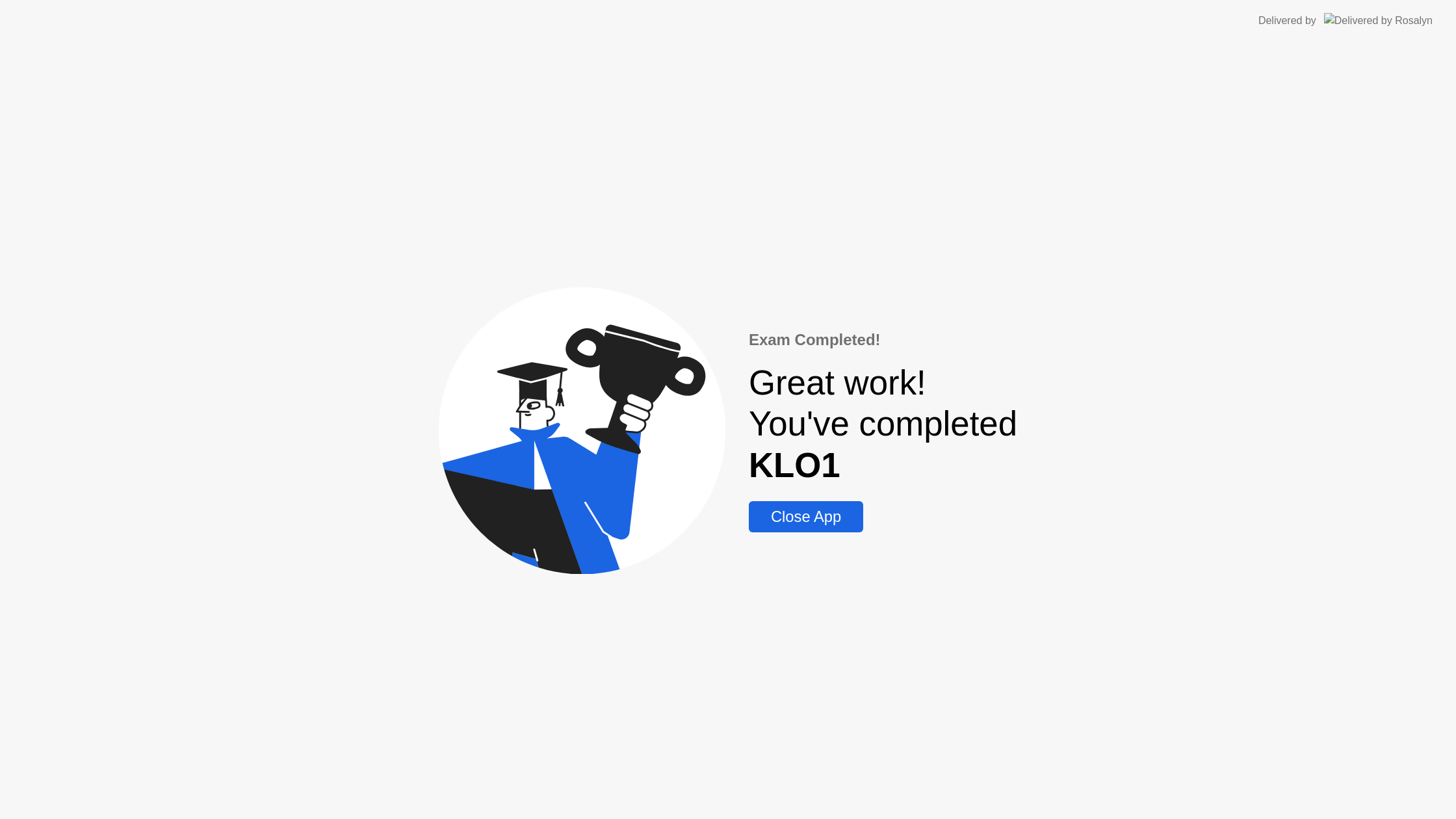
click at [826, 513] on div "Close App" at bounding box center [806, 517] width 107 height 19
